Goal: Task Accomplishment & Management: Manage account settings

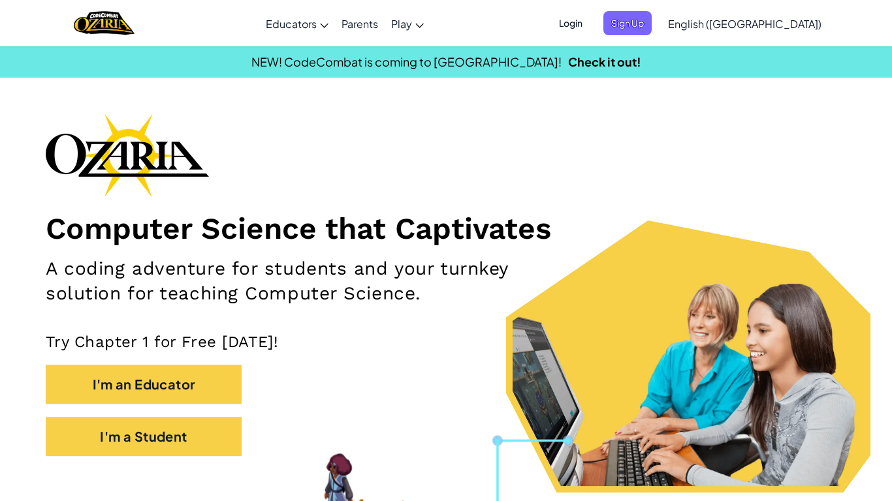
click at [590, 18] on span "Login" at bounding box center [570, 23] width 39 height 24
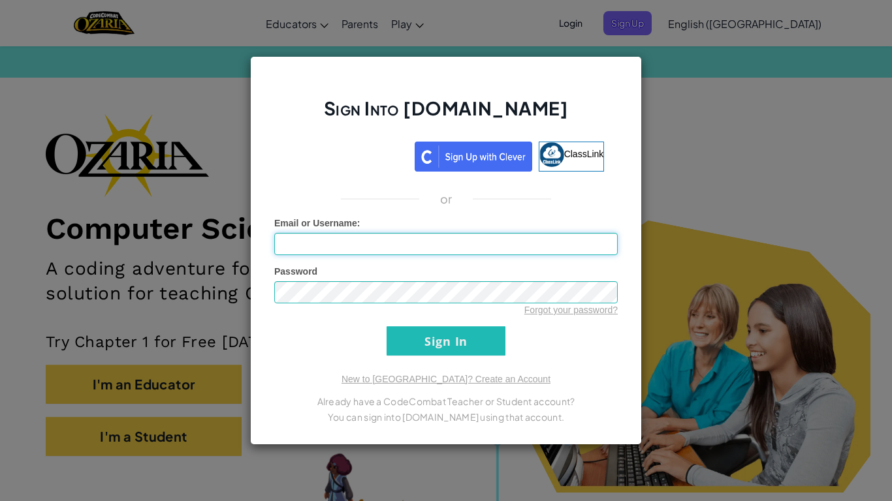
click at [360, 239] on input "Email or Username :" at bounding box center [445, 244] width 343 height 22
type input "C"
click at [662, 226] on div "Sign Into [DOMAIN_NAME] ClassLink or Unknown Error Email or Username : Password…" at bounding box center [446, 250] width 892 height 501
